Goal: Task Accomplishment & Management: Complete application form

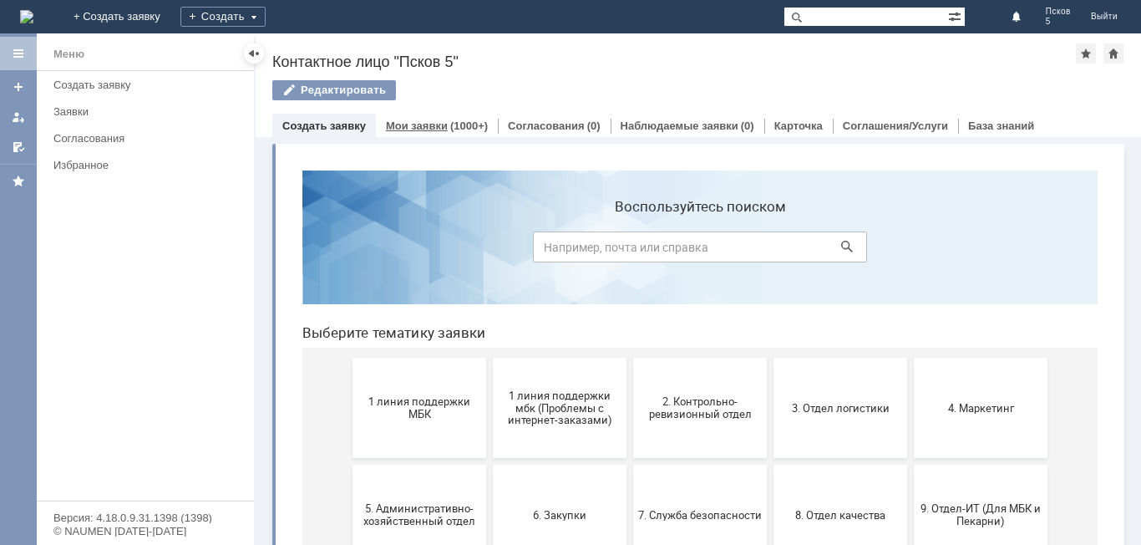
click at [414, 124] on link "Мои заявки" at bounding box center [417, 125] width 62 height 13
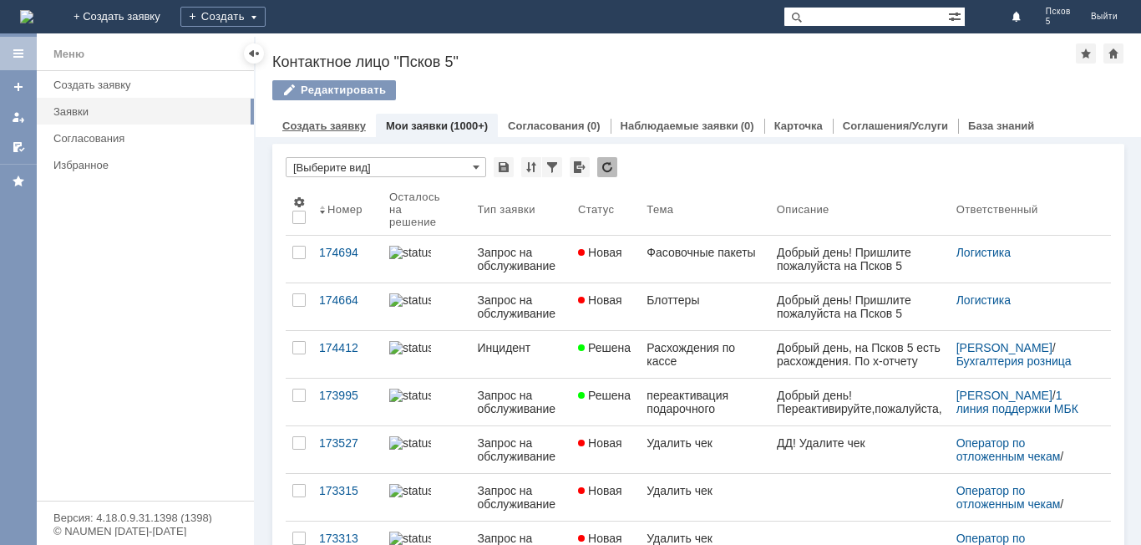
click at [338, 129] on link "Создать заявку" at bounding box center [324, 125] width 84 height 13
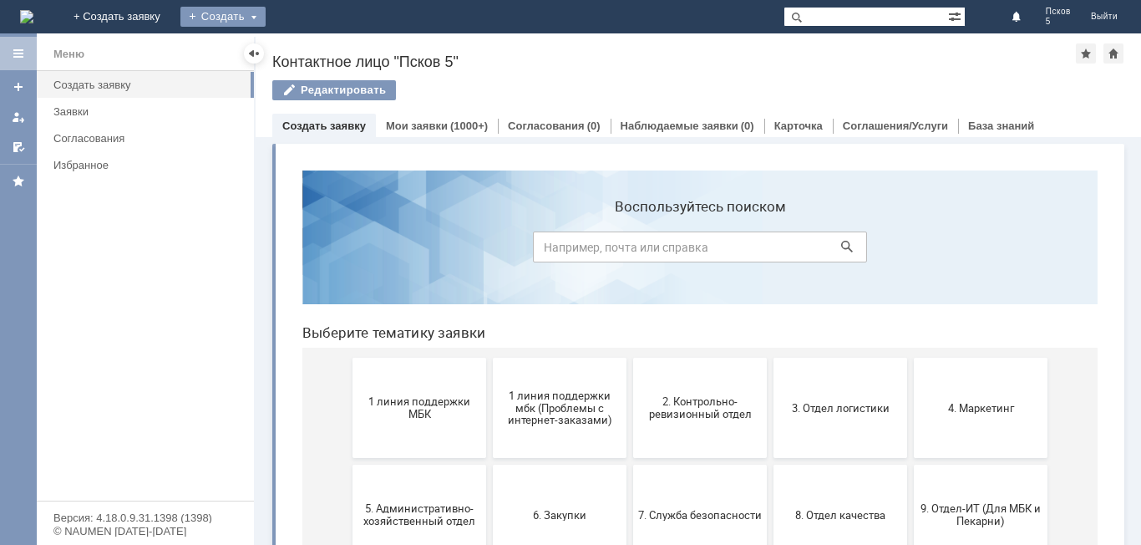
click at [266, 18] on div "Создать" at bounding box center [222, 17] width 85 height 20
click at [311, 55] on link "Заявка" at bounding box center [247, 50] width 127 height 20
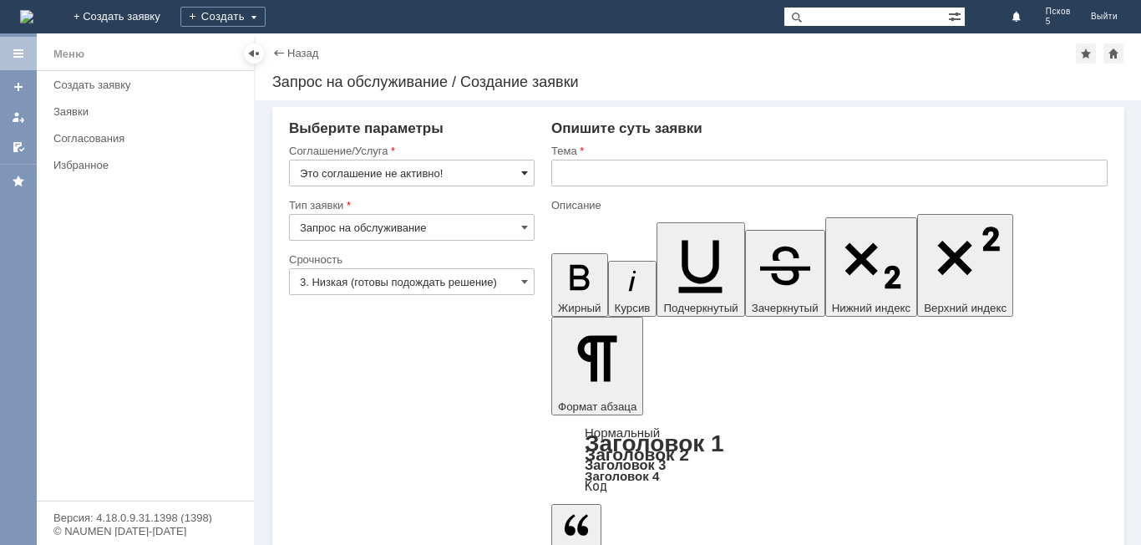
click at [528, 170] on span at bounding box center [524, 172] width 7 height 13
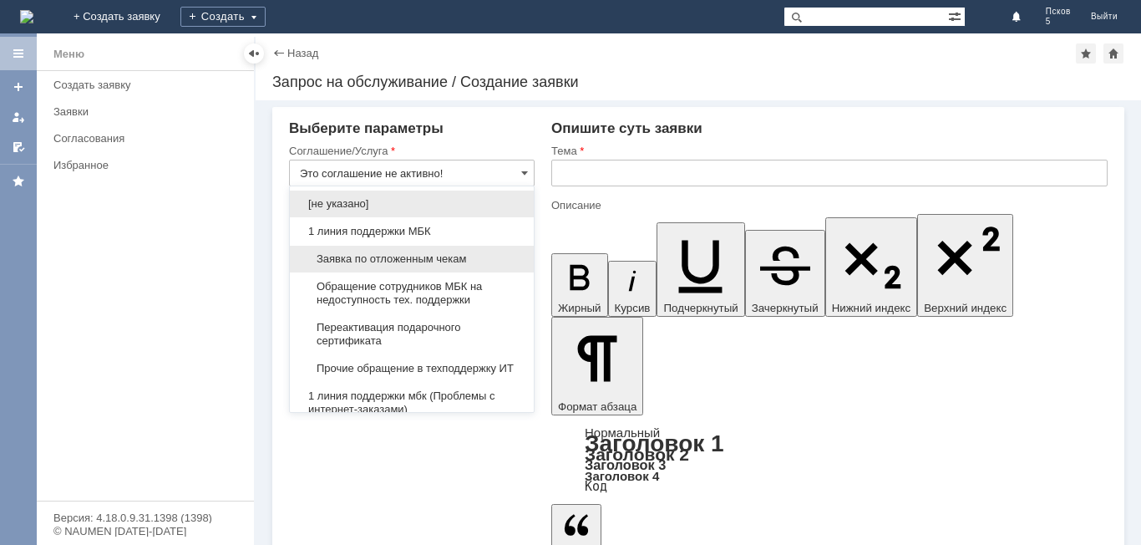
click at [488, 265] on span "Заявка по отложенным чекам" at bounding box center [412, 258] width 224 height 13
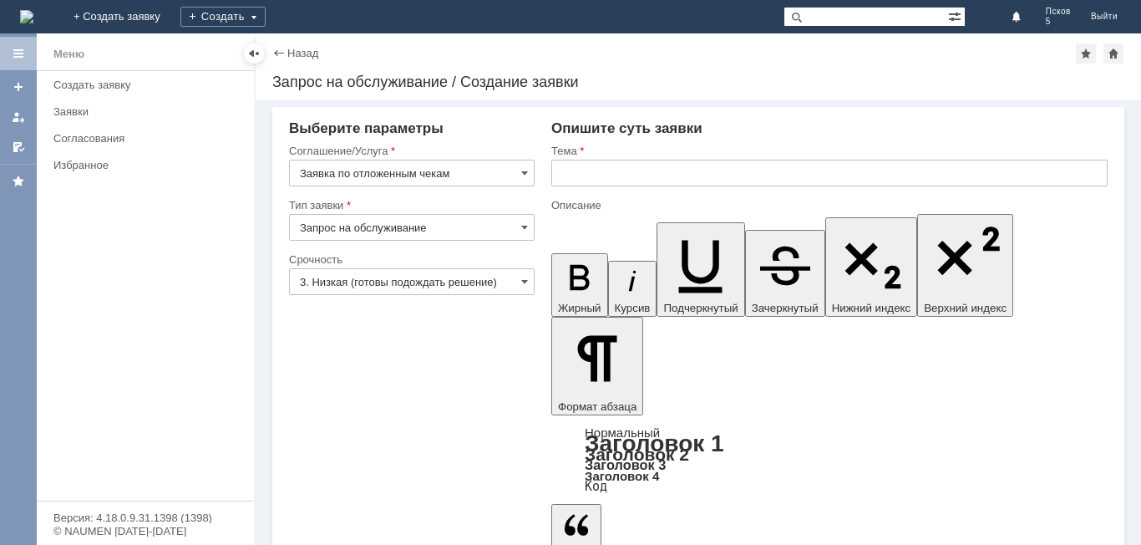
type input "Заявка по отложенным чекам"
click at [589, 171] on input "text" at bounding box center [829, 173] width 556 height 27
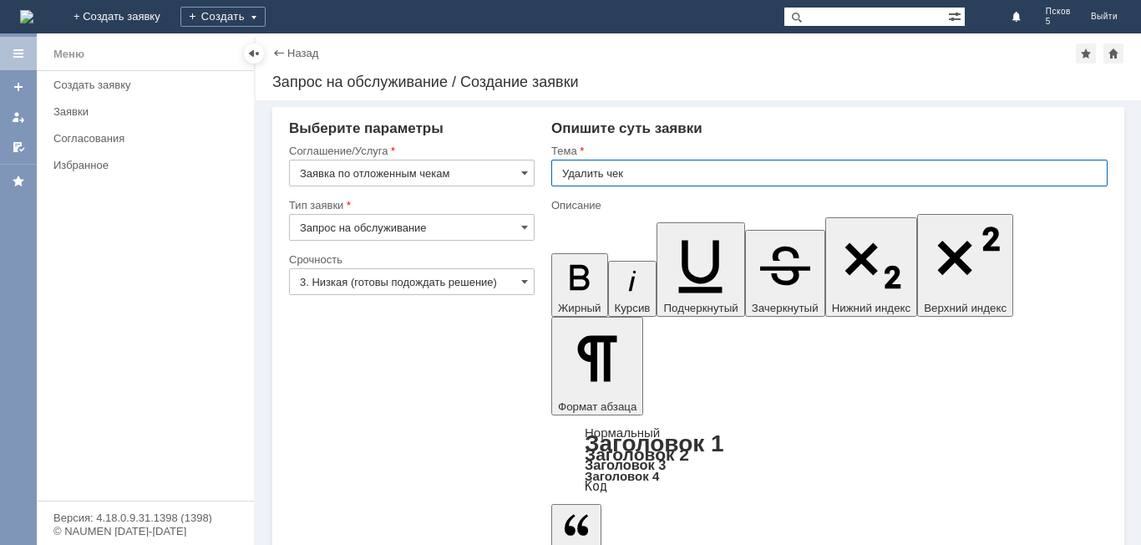
type input "Удалить чек"
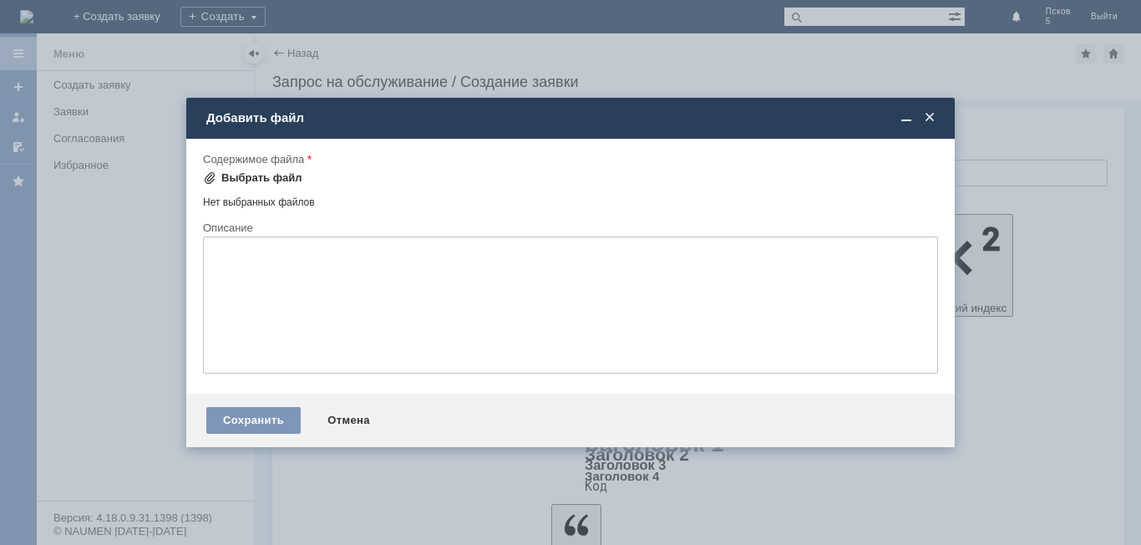
click at [287, 178] on div "Выбрать файл" at bounding box center [261, 177] width 81 height 13
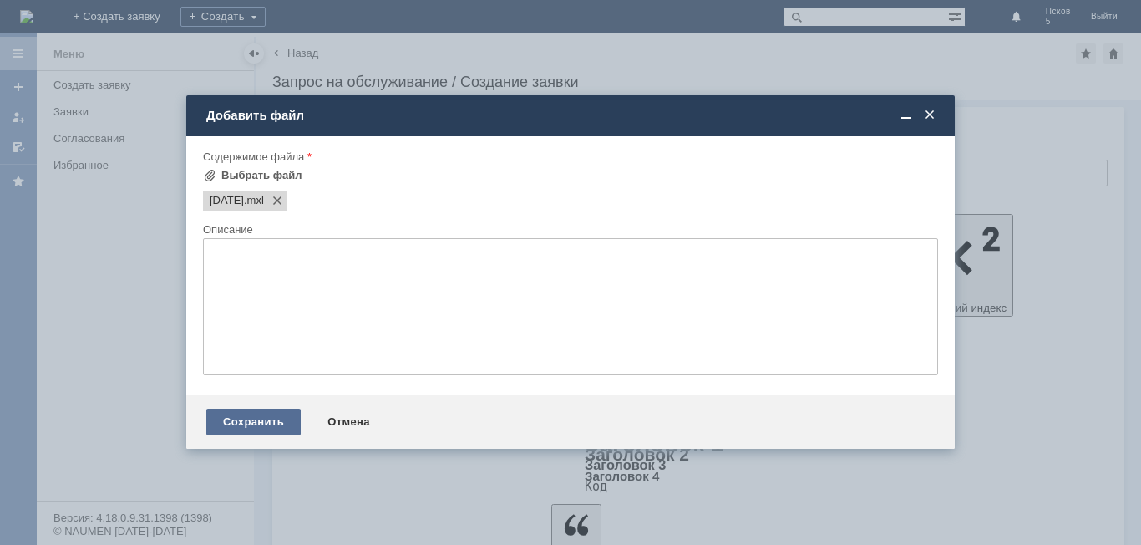
click at [245, 421] on div "Сохранить" at bounding box center [253, 422] width 94 height 27
